Goal: Information Seeking & Learning: Learn about a topic

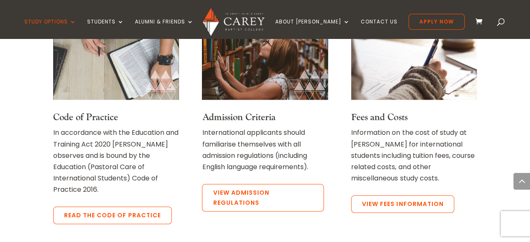
scroll to position [697, 0]
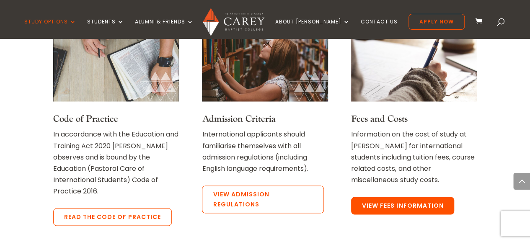
click at [433, 197] on link "View Fees Information" at bounding box center [402, 206] width 103 height 18
click at [406, 202] on link "View Fees Information" at bounding box center [402, 206] width 103 height 18
click at [391, 197] on link "View Fees Information" at bounding box center [402, 206] width 103 height 18
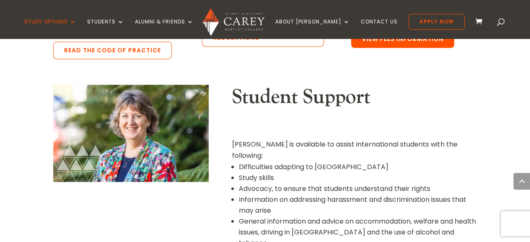
scroll to position [859, 0]
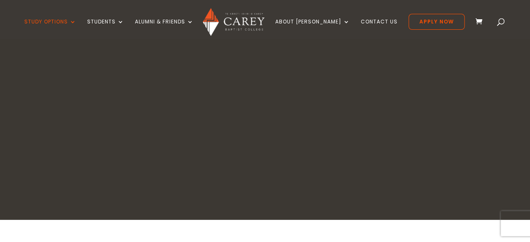
click at [36, 101] on div "Fees & Money Matters" at bounding box center [265, 127] width 530 height 186
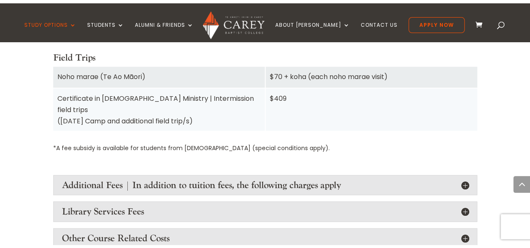
scroll to position [973, 0]
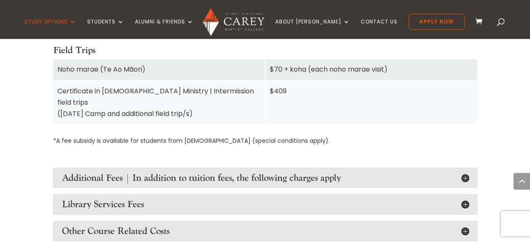
click at [72, 173] on h4 "Additional Fees | In addition to tuition fees, the following charges apply" at bounding box center [265, 178] width 406 height 11
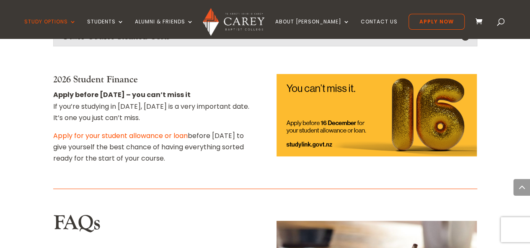
scroll to position [1507, 0]
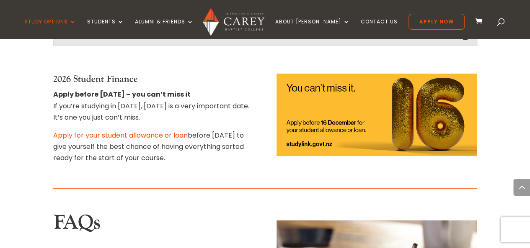
click at [76, 131] on link "Apply for your student allowance or loan" at bounding box center [120, 136] width 134 height 10
